Goal: Information Seeking & Learning: Learn about a topic

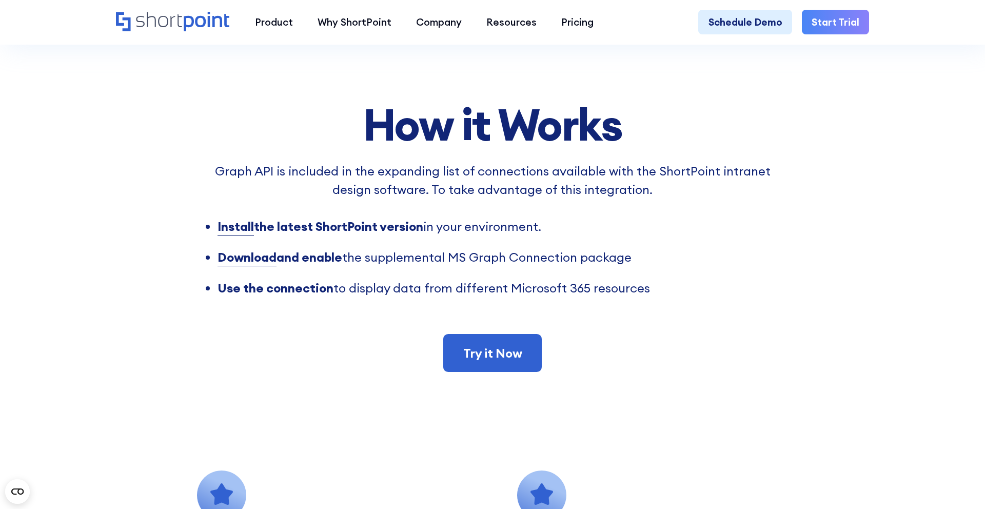
scroll to position [860, 0]
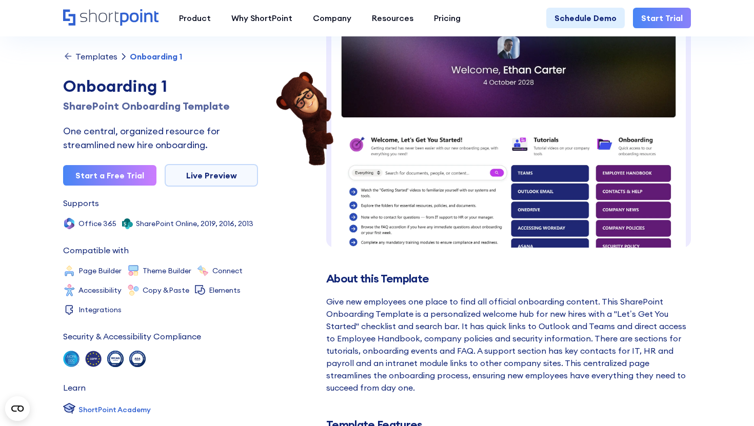
scroll to position [88, 0]
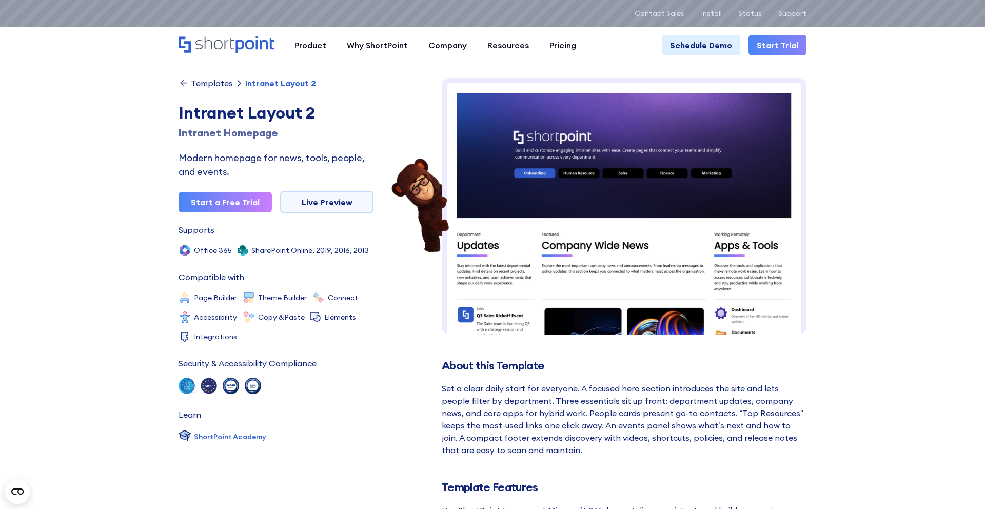
click at [206, 130] on h1 "Intranet Homepage" at bounding box center [275, 132] width 195 height 15
copy h1 "Intranet"
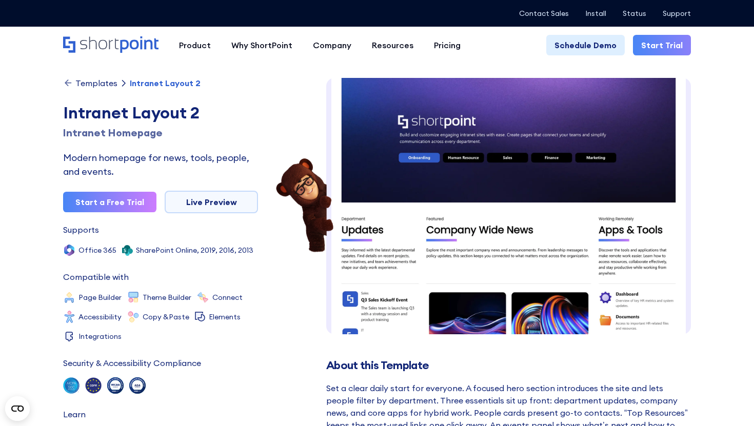
click at [136, 135] on h1 "Intranet Homepage" at bounding box center [160, 132] width 195 height 15
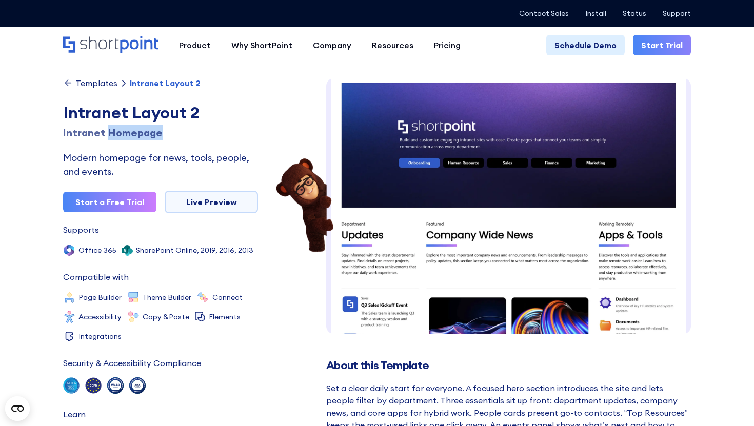
click at [136, 135] on h1 "Intranet Homepage" at bounding box center [160, 132] width 195 height 15
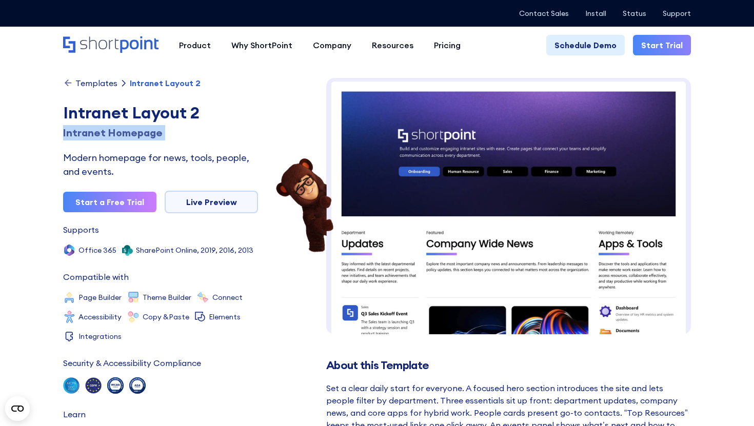
click at [136, 135] on h1 "Intranet Homepage" at bounding box center [160, 132] width 195 height 15
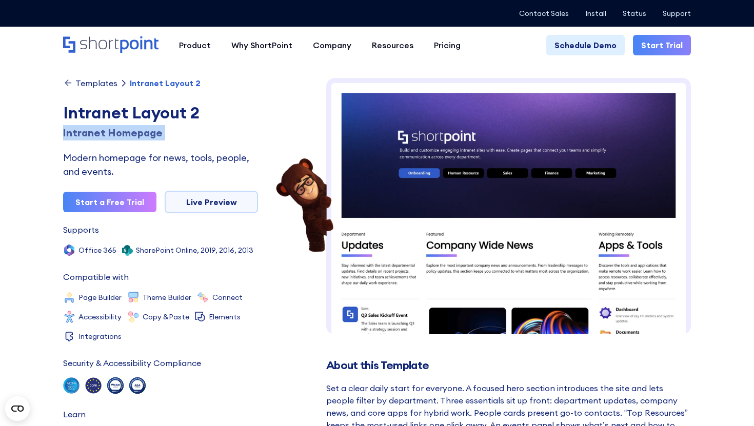
copy h1 "Homepage"
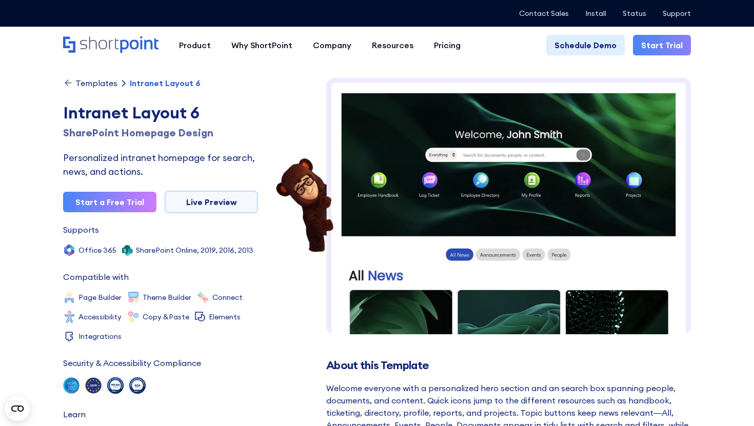
click at [133, 134] on h1 "SharePoint Homepage Design" at bounding box center [160, 132] width 195 height 15
copy h1 "Homepage"
click at [174, 135] on h1 "SharePoint Homepage Design" at bounding box center [160, 132] width 195 height 15
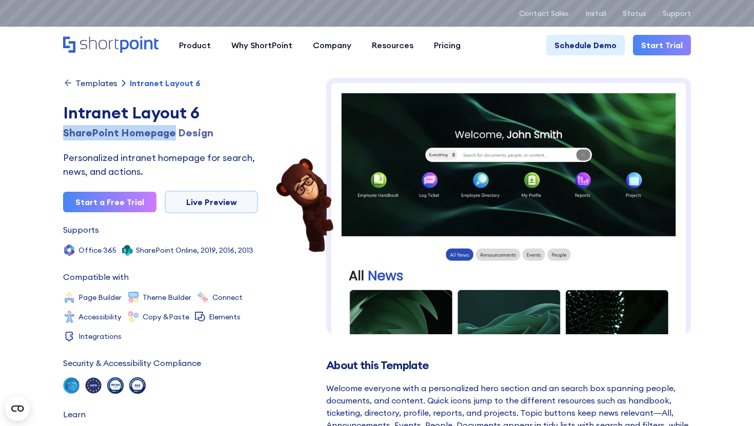
drag, startPoint x: 172, startPoint y: 133, endPoint x: 54, endPoint y: 132, distance: 118.0
copy h1 "SharePoint Homepage"
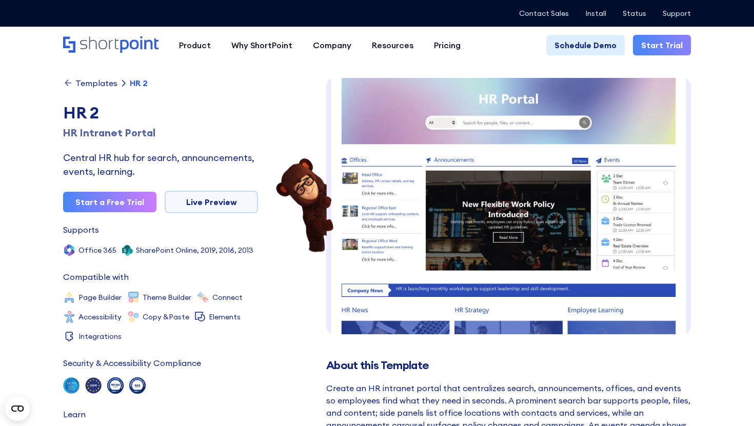
click at [123, 131] on h1 "HR Intranet Portal" at bounding box center [160, 132] width 195 height 15
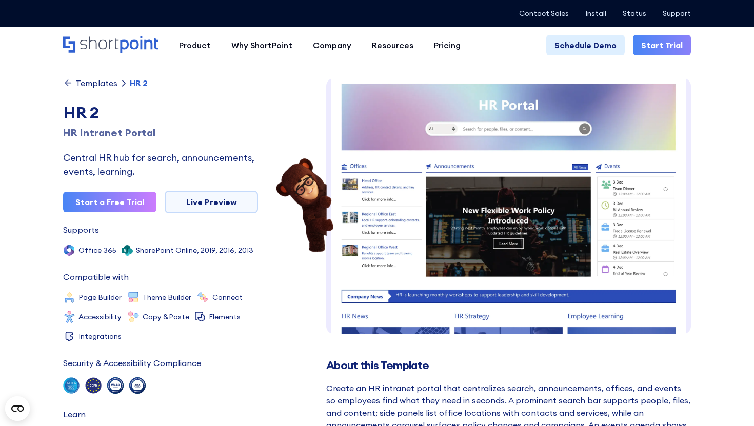
scroll to position [3, 0]
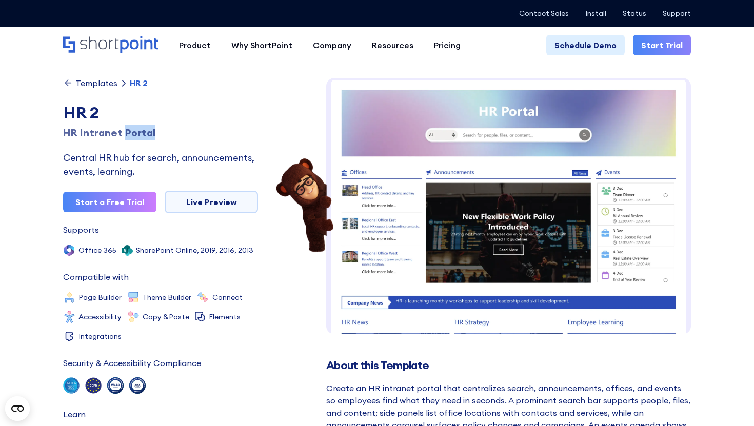
click at [123, 131] on h1 "HR Intranet Portal" at bounding box center [160, 132] width 195 height 15
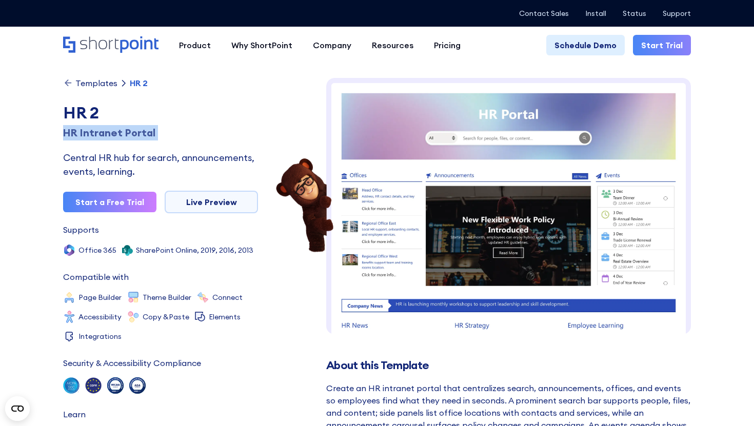
click at [123, 131] on h1 "HR Intranet Portal" at bounding box center [160, 132] width 195 height 15
copy h1 "Portal"
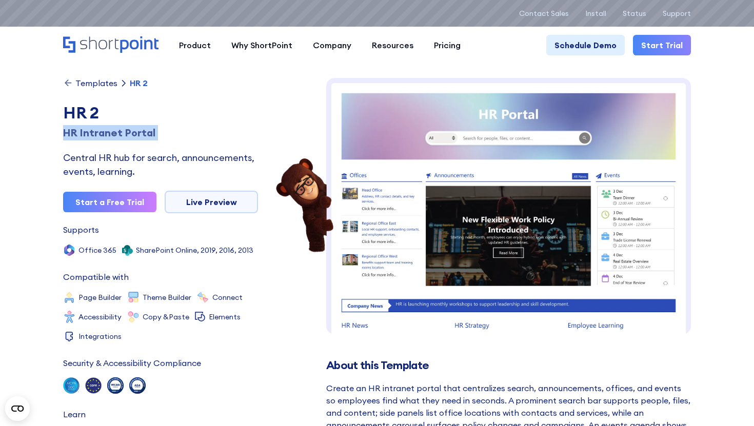
click at [133, 132] on h1 "HR Intranet Portal" at bounding box center [160, 132] width 195 height 15
copy h1 "Portal"
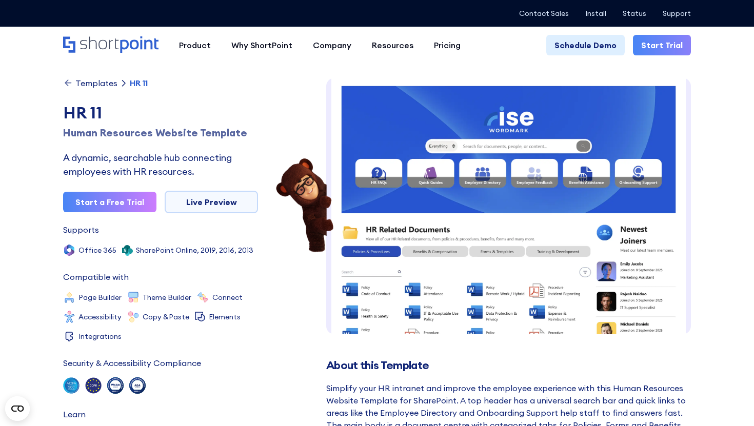
click at [213, 131] on h1 "Human Resources Website Template" at bounding box center [160, 132] width 195 height 15
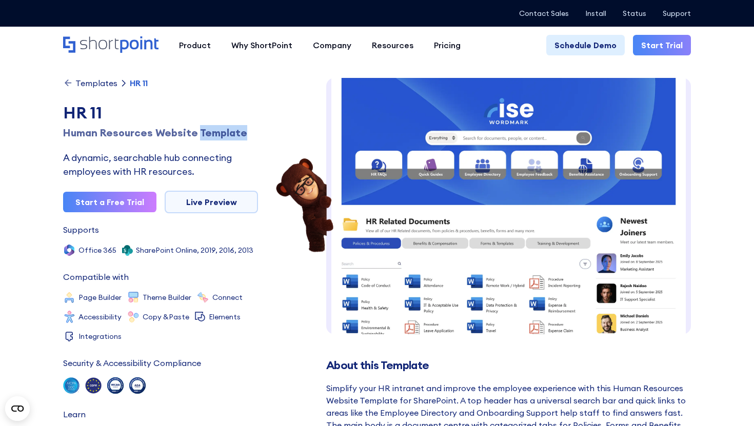
click at [213, 131] on h1 "Human Resources Website Template" at bounding box center [160, 132] width 195 height 15
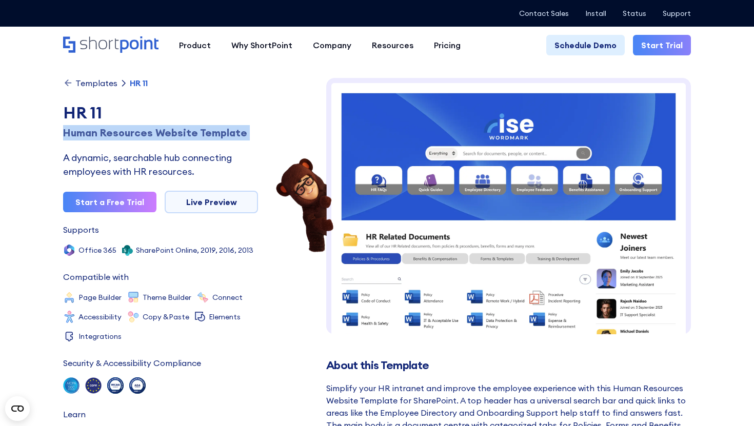
copy h1 "Template"
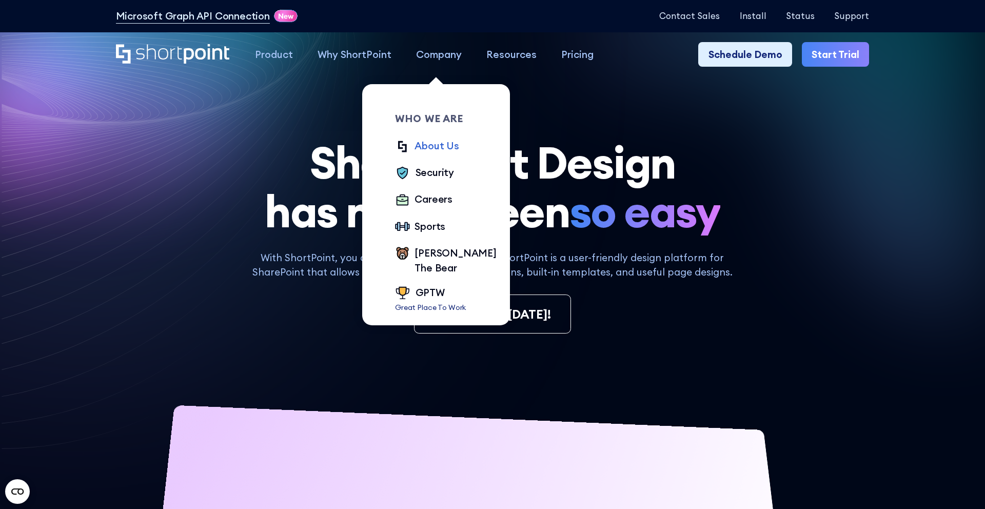
click at [437, 150] on div "About Us" at bounding box center [436, 145] width 44 height 15
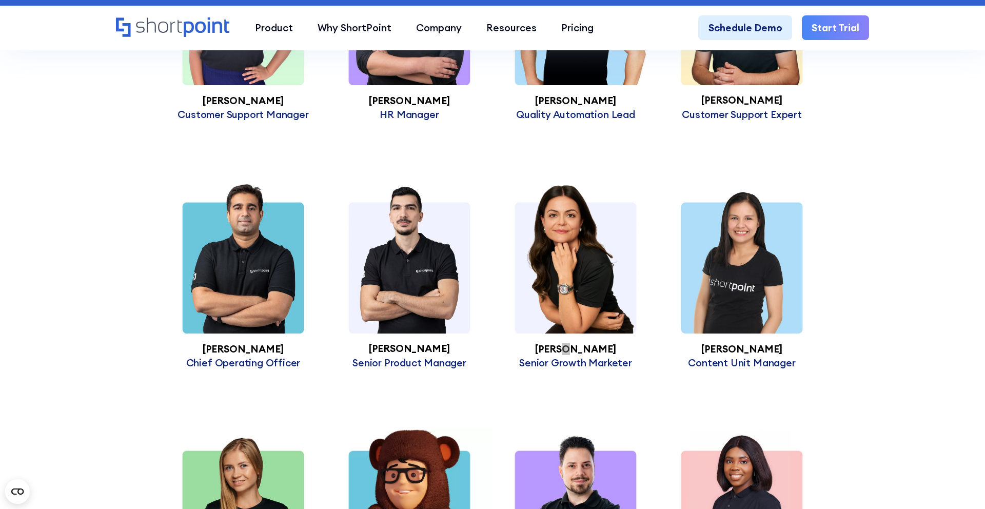
scroll to position [3287, 0]
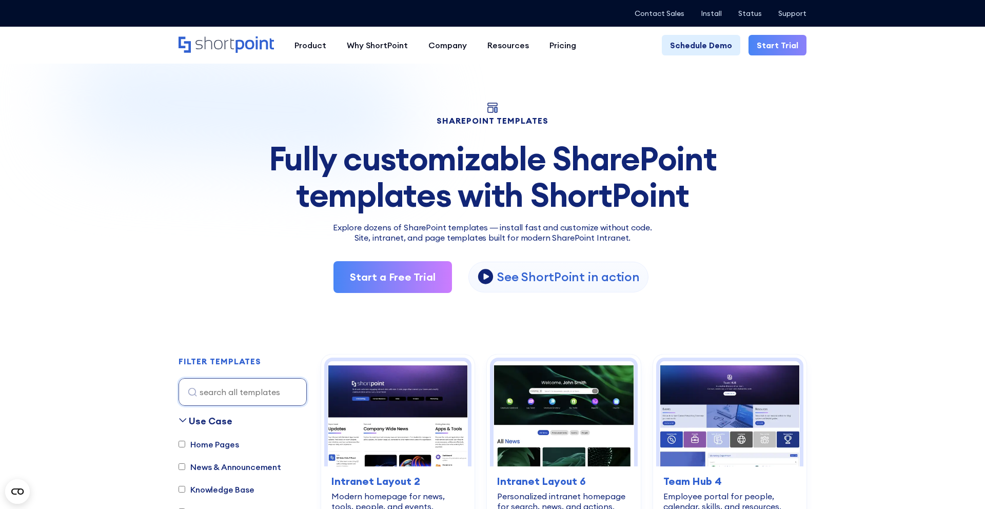
click at [493, 103] on icon at bounding box center [492, 108] width 10 height 10
drag, startPoint x: 493, startPoint y: 104, endPoint x: 497, endPoint y: 110, distance: 7.8
click at [497, 111] on div "SHAREPOINT TEMPLATES Fully customizable SharePoint templates with ShortPoint Ex…" at bounding box center [492, 198] width 628 height 190
click at [488, 110] on rect at bounding box center [490, 109] width 5 height 5
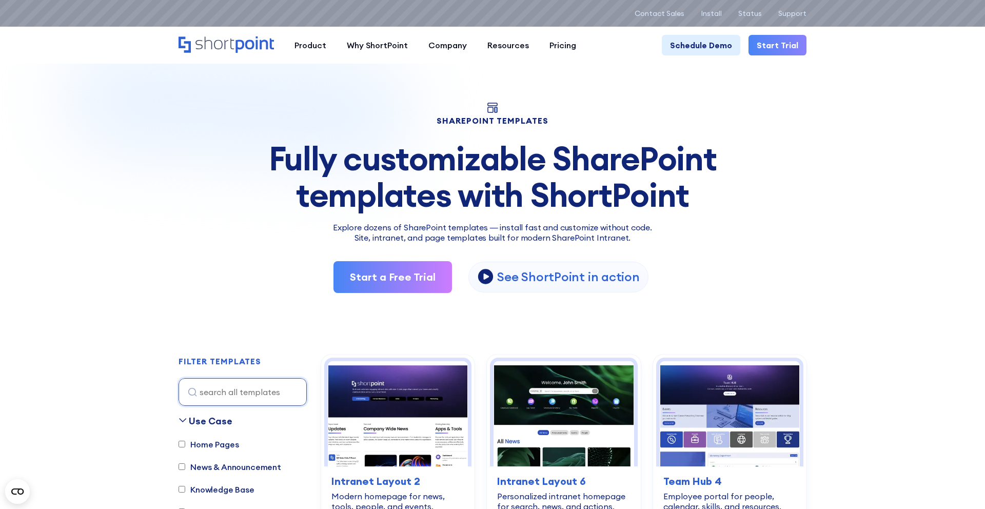
click at [487, 101] on img at bounding box center [369, 186] width 738 height 331
click at [492, 109] on rect at bounding box center [490, 109] width 5 height 5
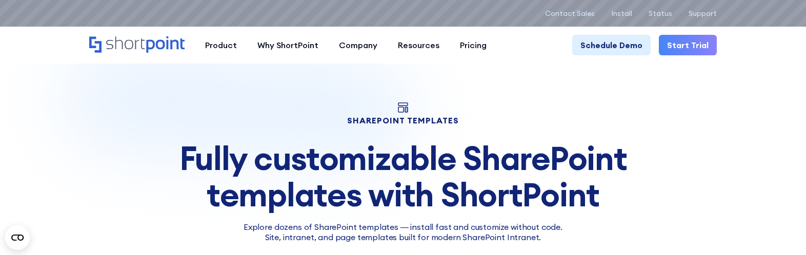
click at [398, 109] on icon at bounding box center [403, 108] width 10 height 10
click at [402, 109] on rect at bounding box center [400, 109] width 5 height 5
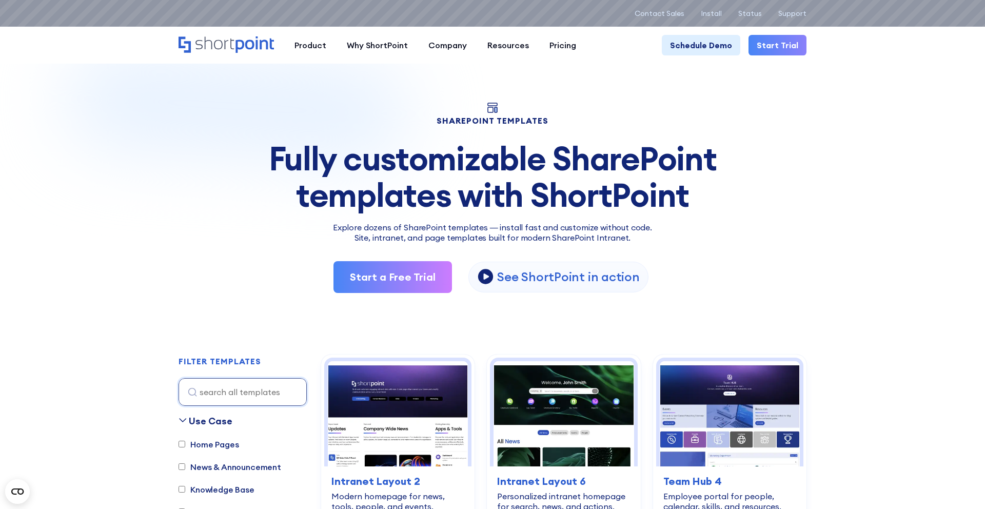
click at [489, 109] on rect at bounding box center [490, 109] width 5 height 5
click at [491, 109] on rect at bounding box center [490, 109] width 5 height 5
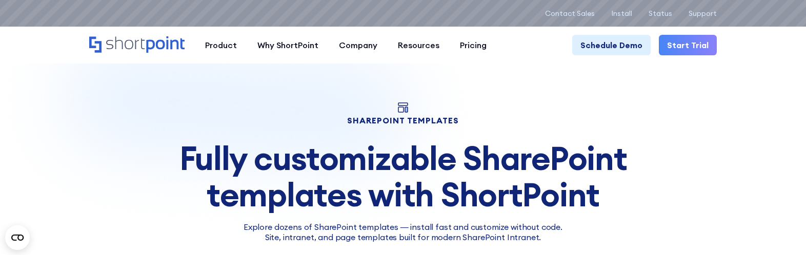
click at [400, 105] on rect at bounding box center [402, 104] width 9 height 3
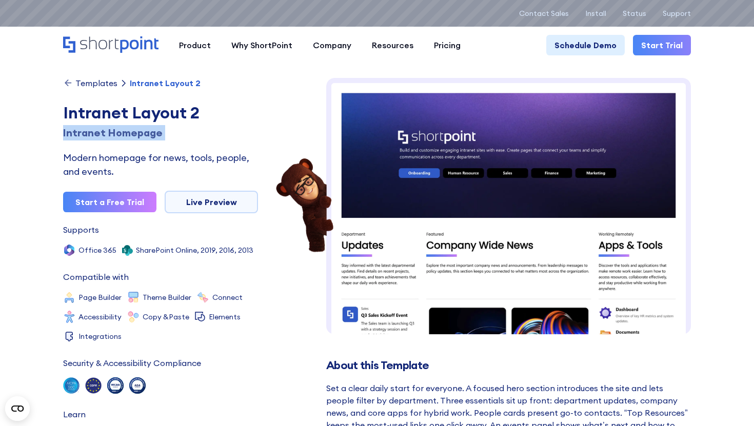
click at [97, 85] on div "Templates" at bounding box center [96, 83] width 42 height 8
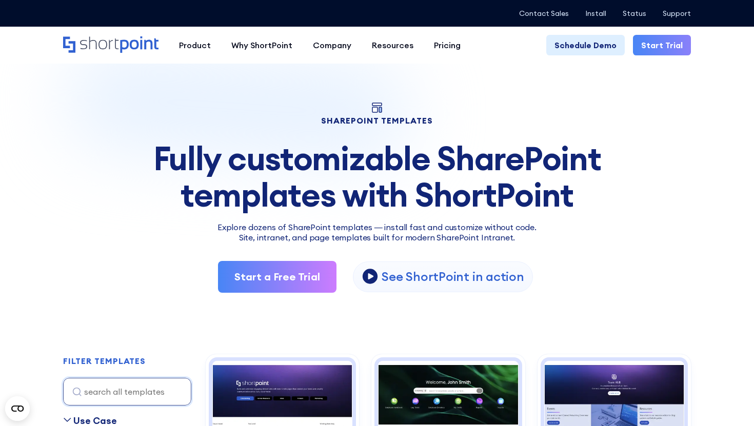
click at [265, 230] on p "Explore dozens of SharePoint templates — install fast and customize without cod…" at bounding box center [377, 227] width 628 height 12
copy p "dozens"
